Goal: Transaction & Acquisition: Purchase product/service

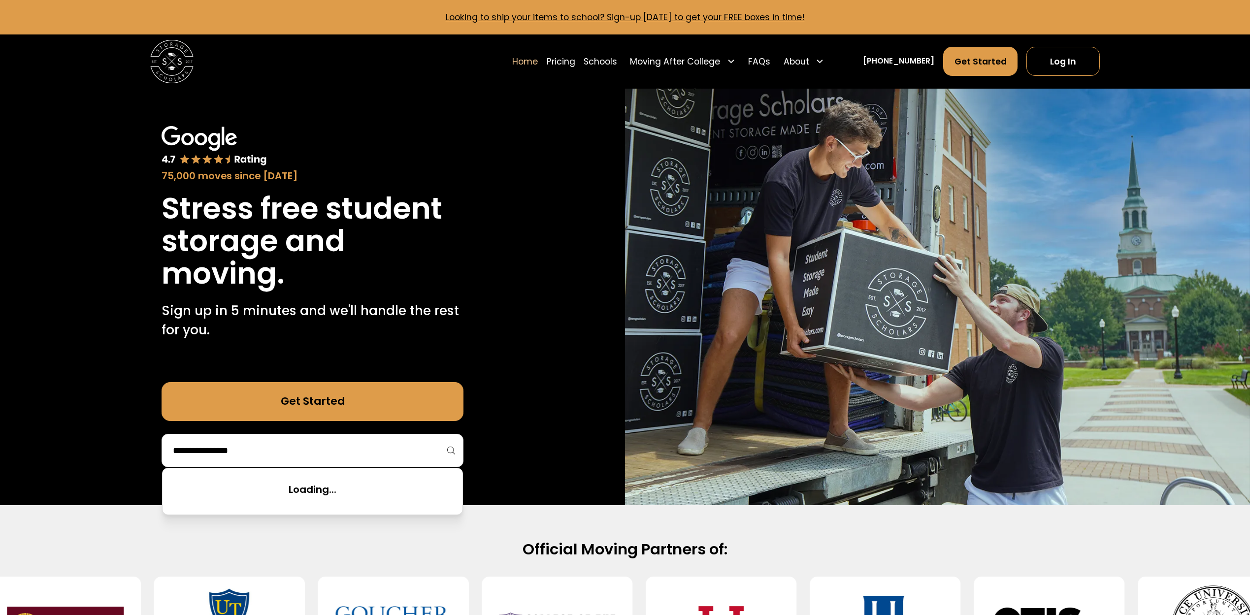
click at [327, 448] on input "search" at bounding box center [312, 450] width 281 height 17
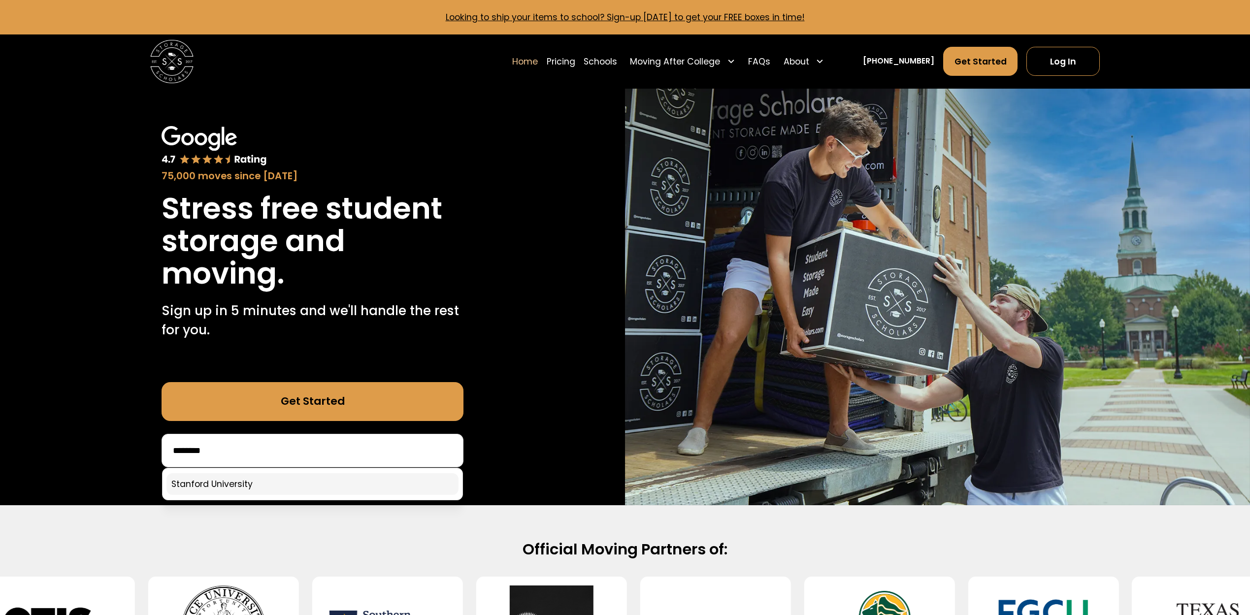
type input "********"
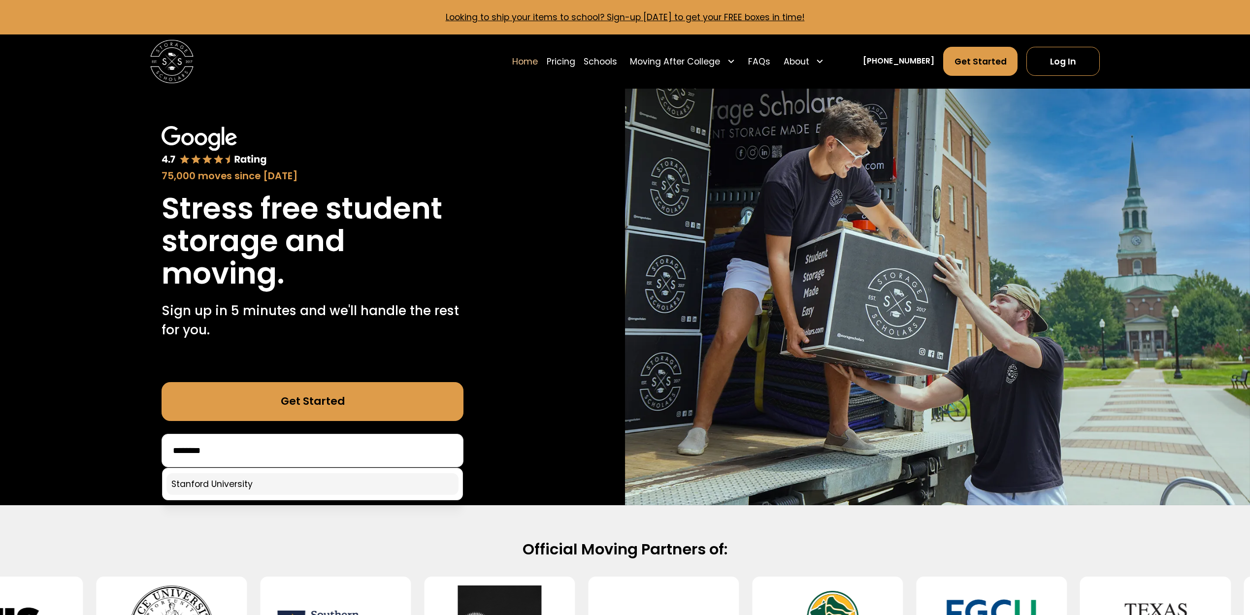
click at [242, 480] on link at bounding box center [312, 484] width 292 height 22
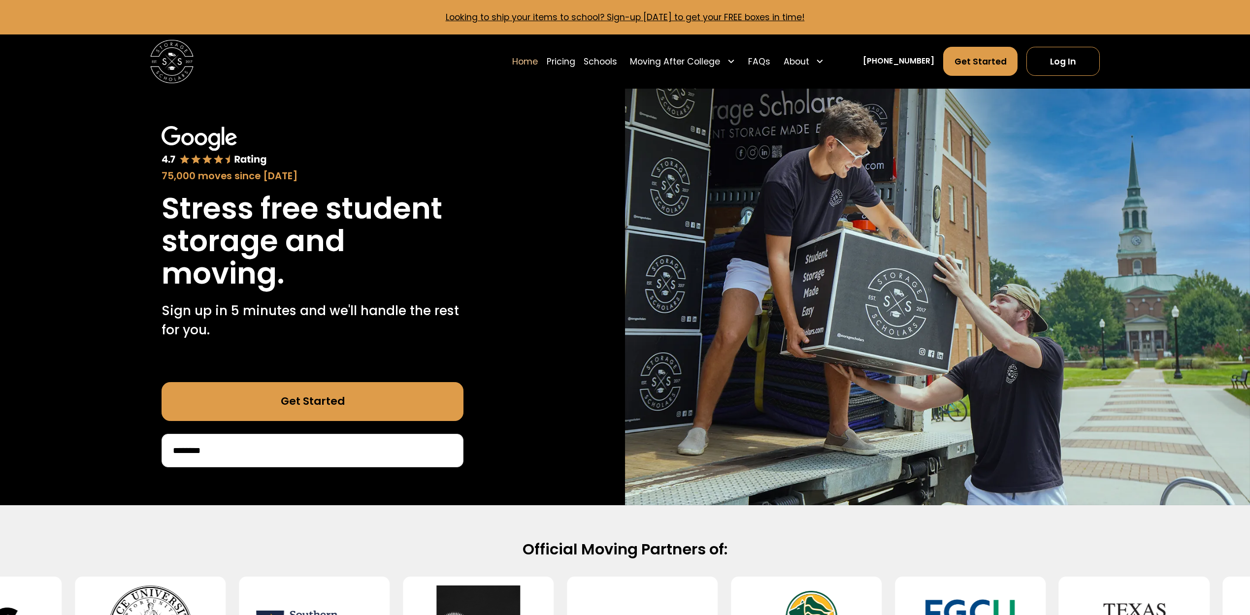
click at [242, 484] on div "75,000 moves since 2017 Stress free student storage and moving. Sign up in 5 mi…" at bounding box center [312, 297] width 625 height 417
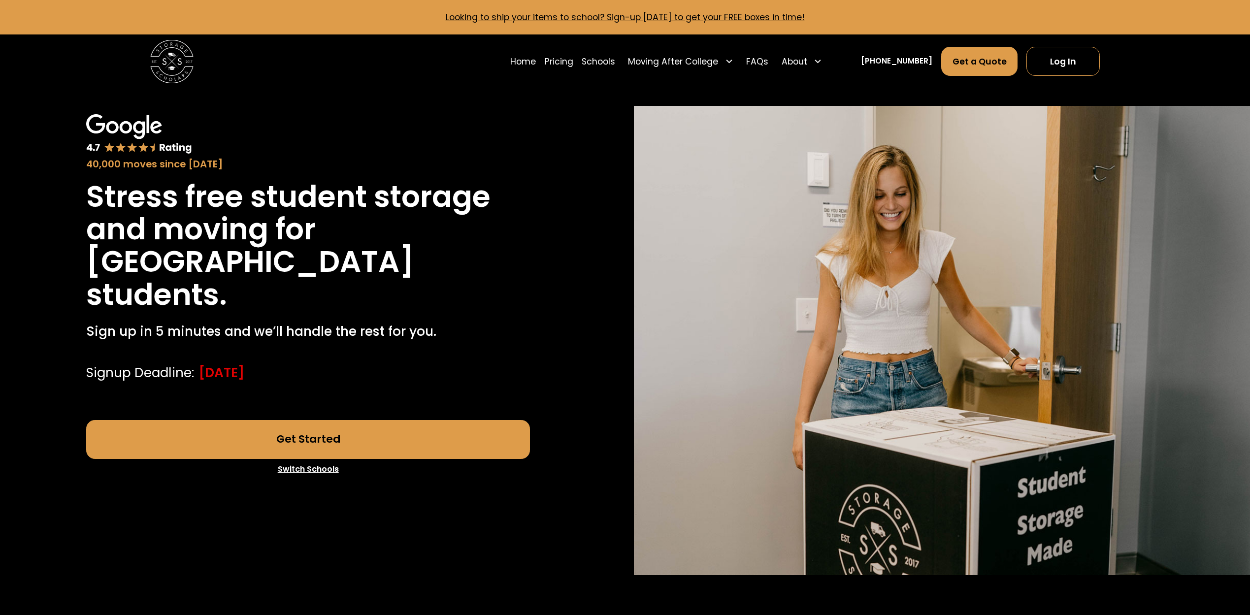
click at [310, 440] on link "Get Started" at bounding box center [308, 439] width 444 height 39
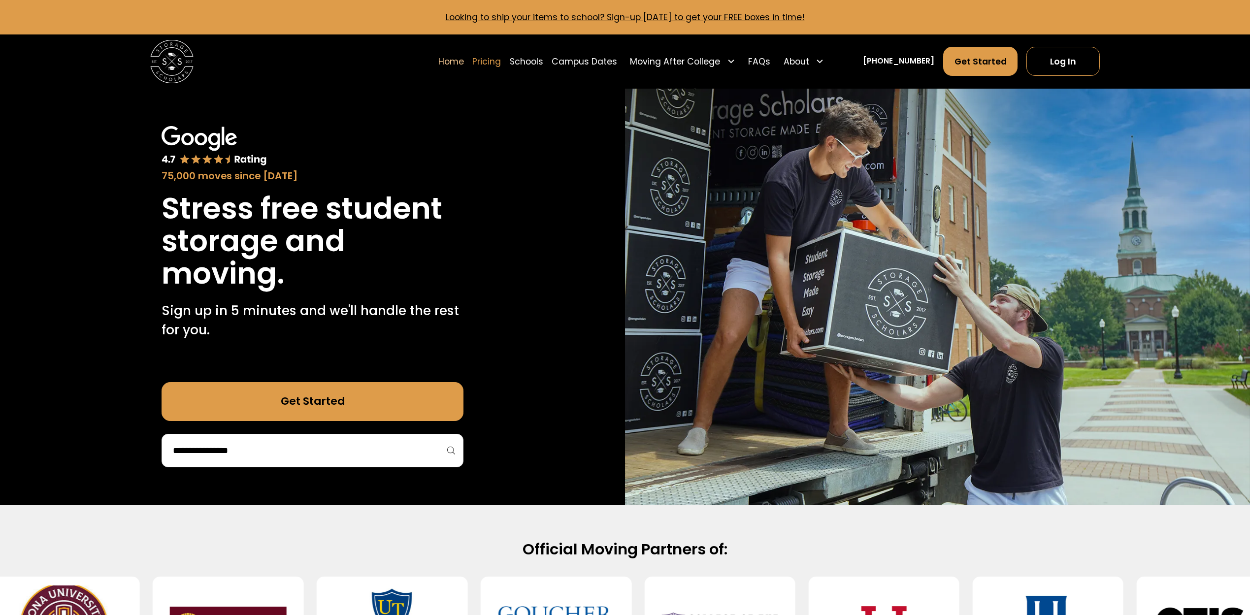
click at [501, 62] on link "Pricing" at bounding box center [486, 61] width 29 height 30
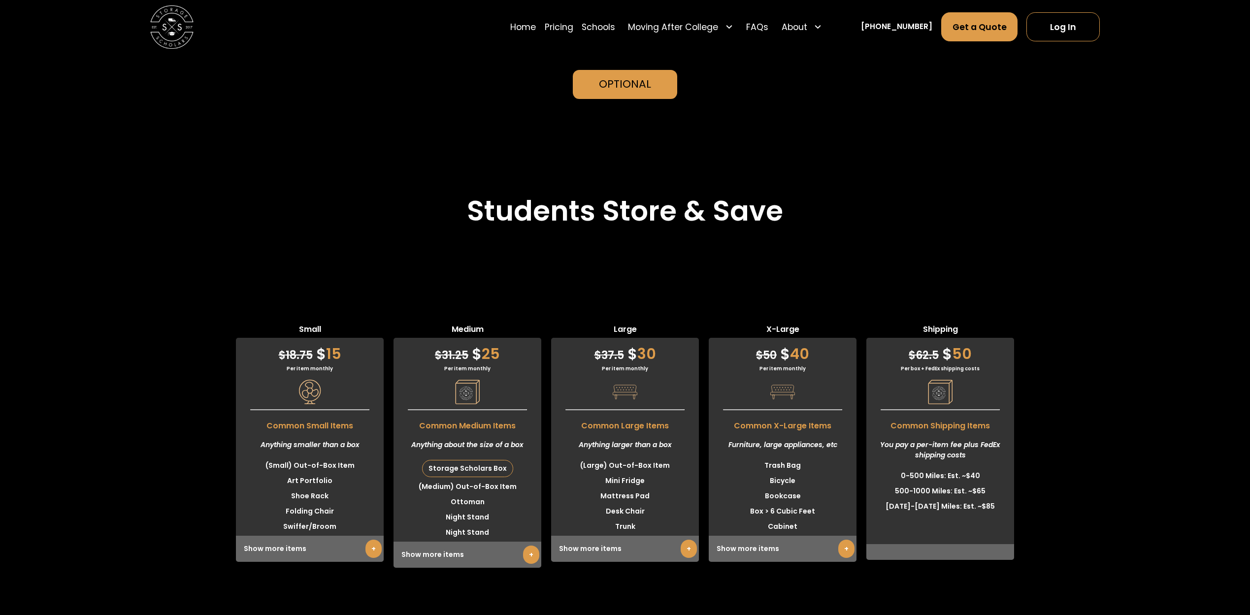
scroll to position [2446, 0]
